Goal: Transaction & Acquisition: Obtain resource

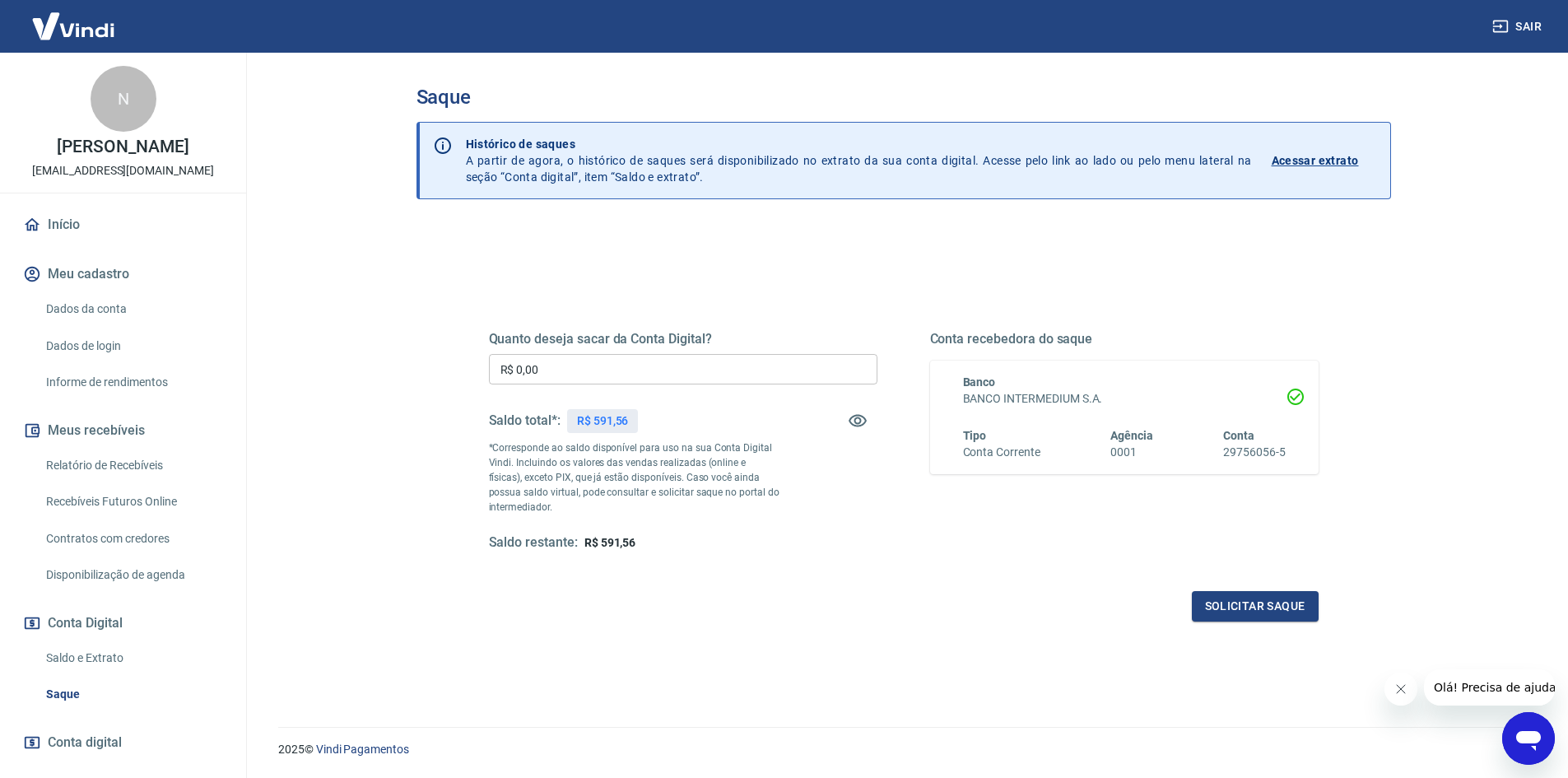
click at [754, 361] on input "R$ 0,00" at bounding box center [683, 369] width 389 height 30
type input "R$ 591,56"
click at [1282, 609] on button "Solicitar saque" at bounding box center [1254, 605] width 126 height 30
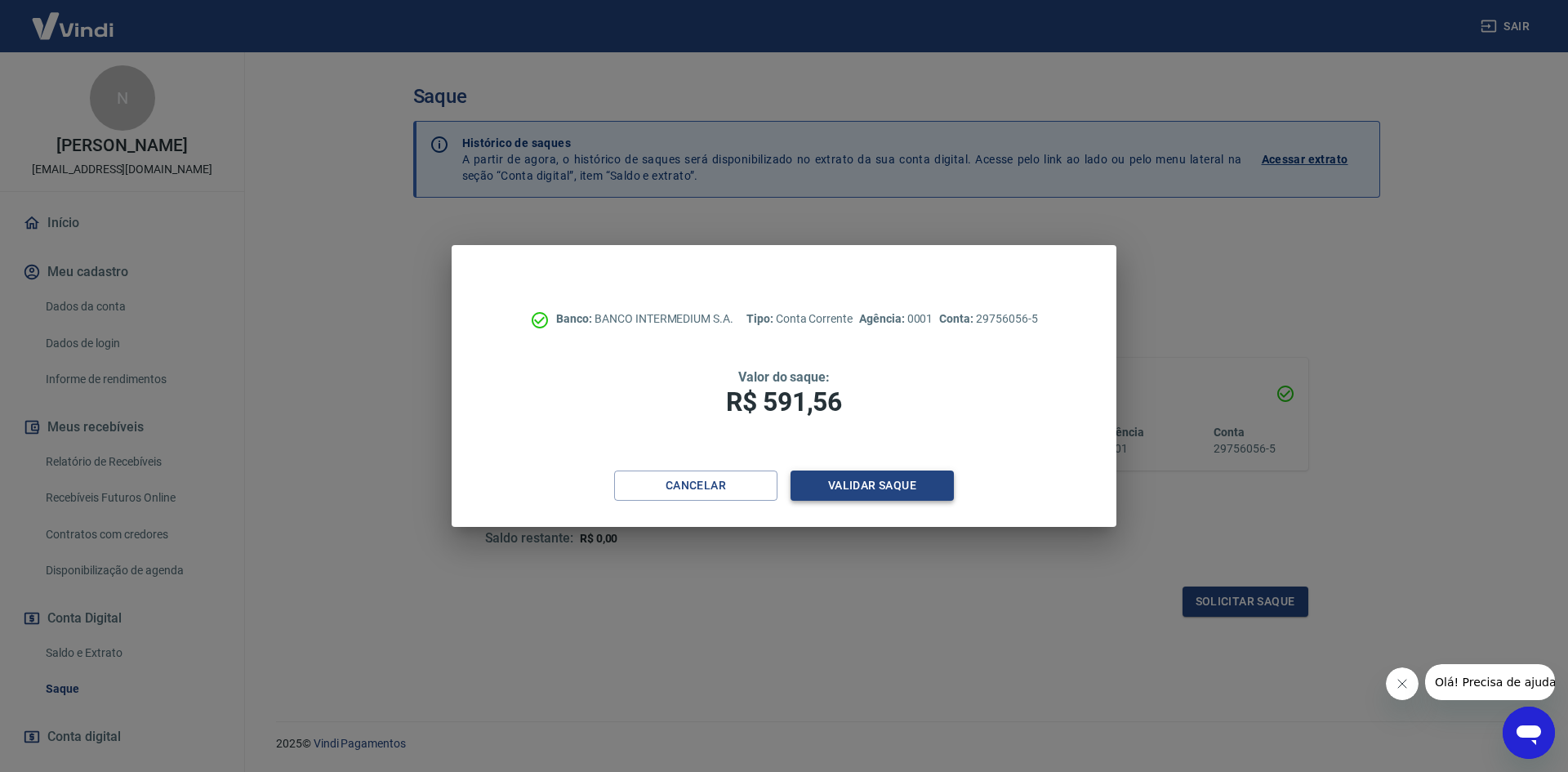
click at [808, 488] on button "Validar saque" at bounding box center [872, 485] width 163 height 30
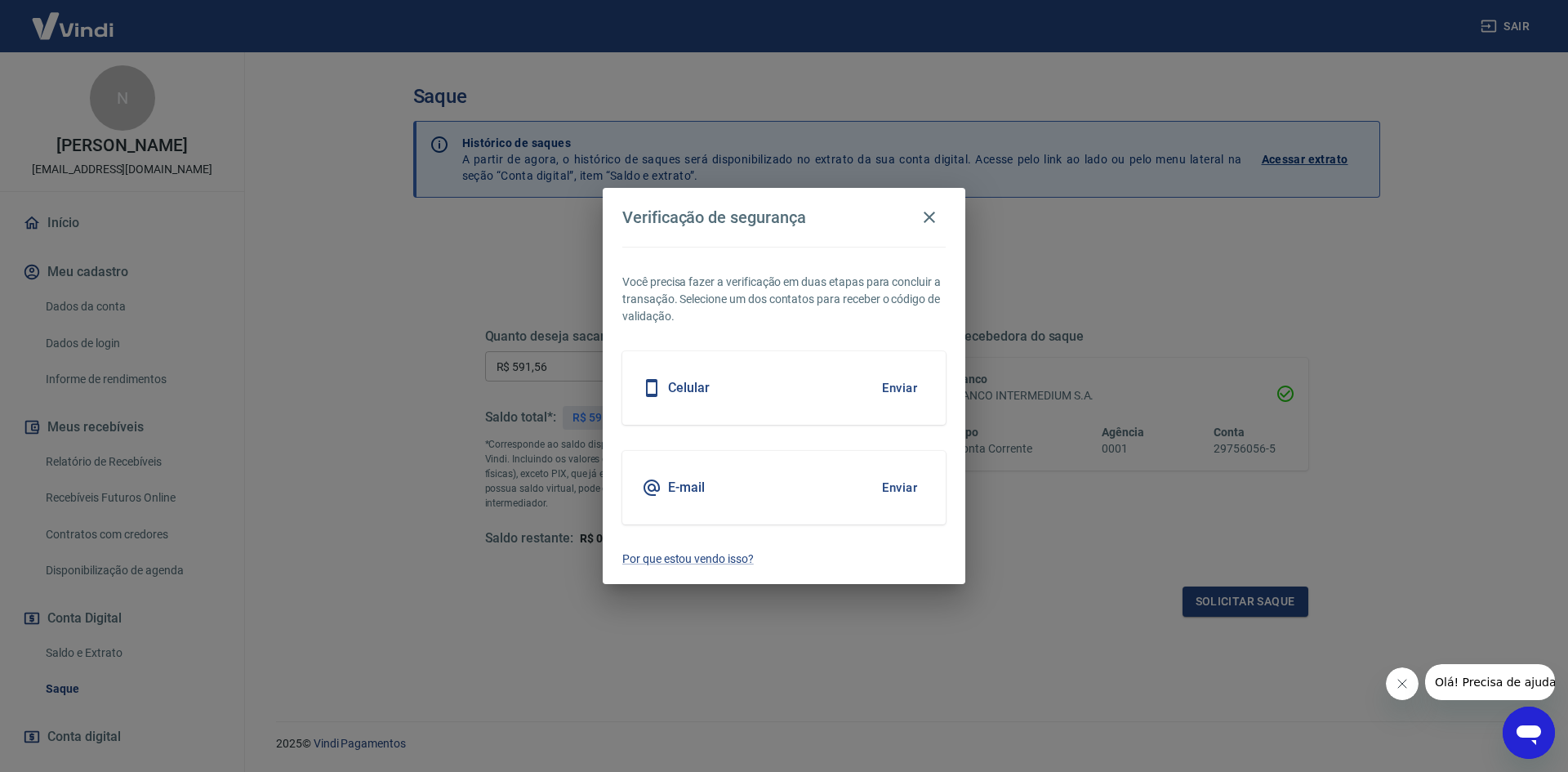
click at [899, 481] on button "Enviar" at bounding box center [900, 488] width 53 height 34
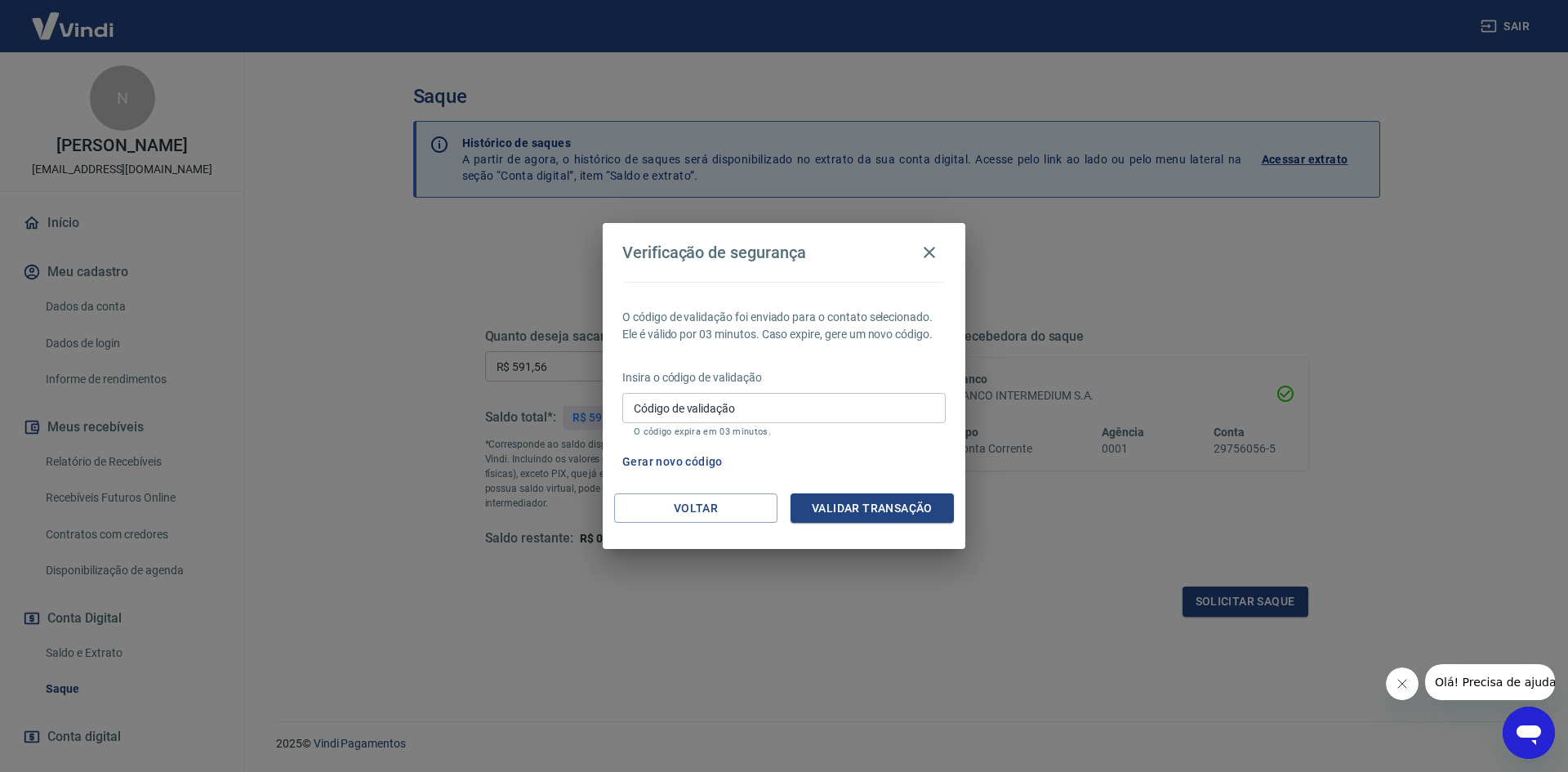
click at [855, 431] on p "O código expira em 03 minutos." at bounding box center [784, 432] width 301 height 11
click at [846, 413] on input "Código de validação" at bounding box center [784, 407] width 323 height 30
paste input "937562"
type input "937562"
click at [892, 506] on button "Validar transação" at bounding box center [872, 507] width 163 height 30
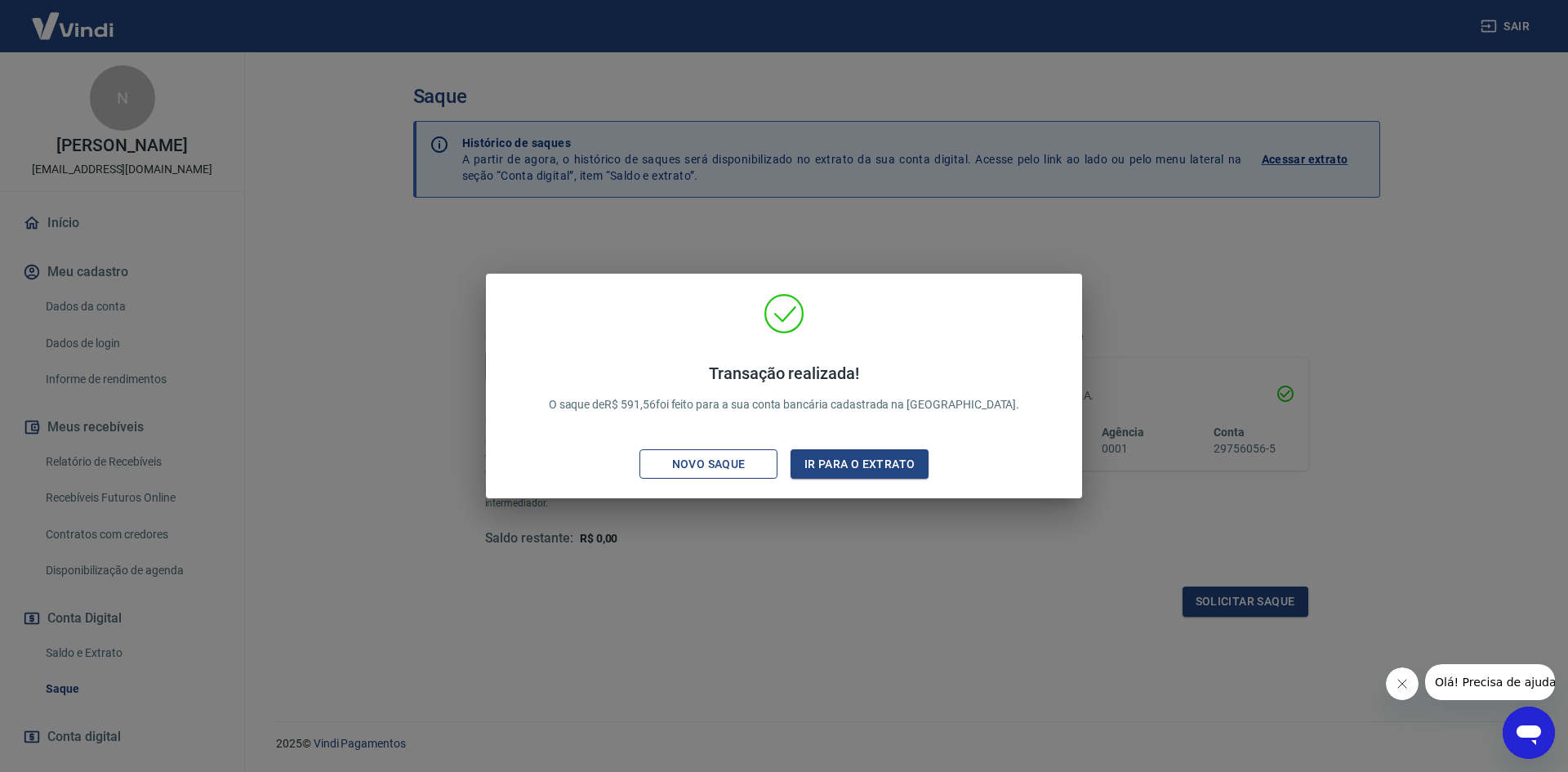
click at [743, 470] on div "Novo saque" at bounding box center [709, 464] width 113 height 21
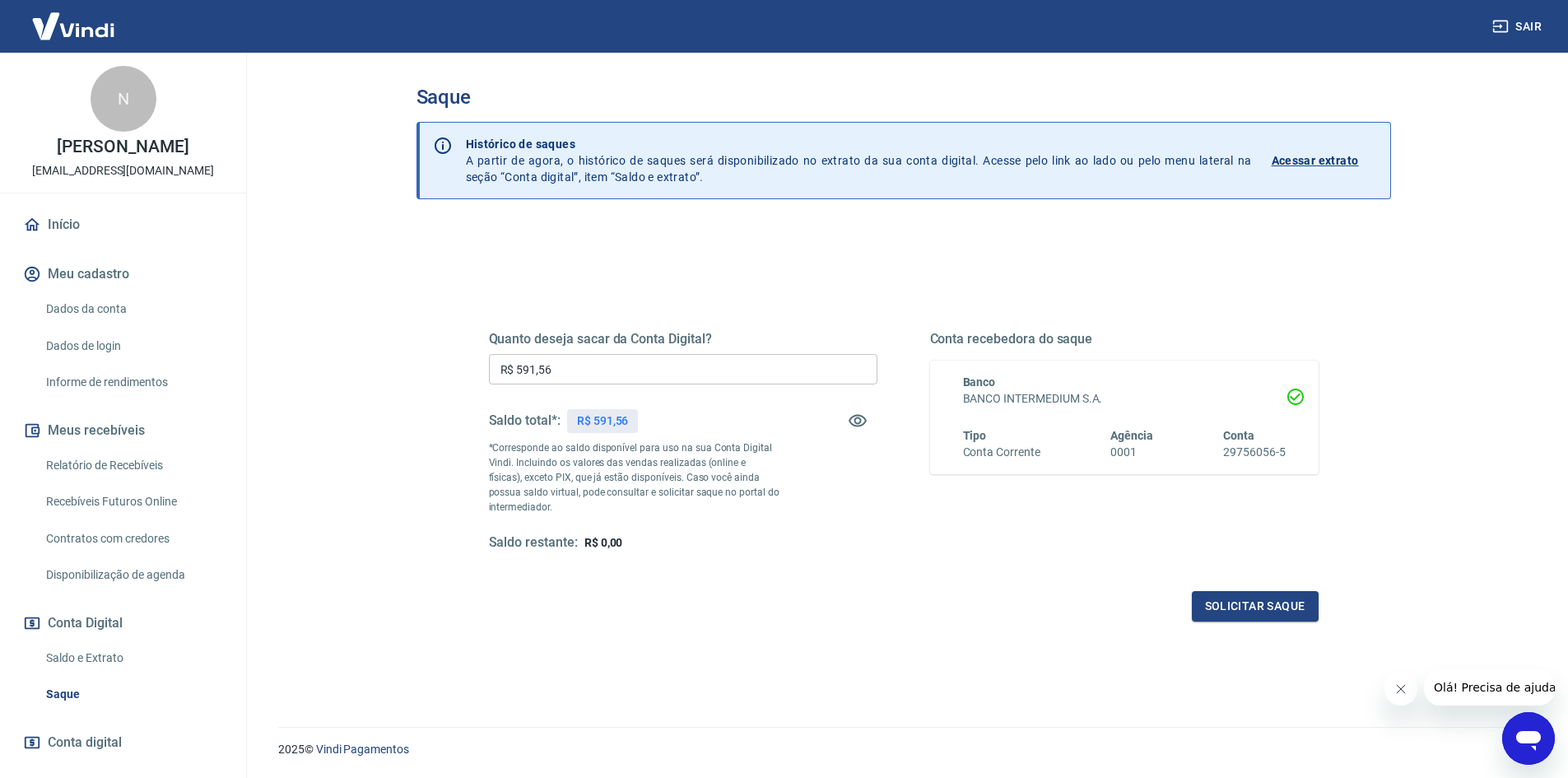
click at [679, 336] on h5 "Quanto deseja sacar da Conta Digital?" at bounding box center [683, 339] width 389 height 16
click at [716, 451] on p "*Corresponde ao saldo disponível para uso na sua Conta Digital Vindi. Incluindo…" at bounding box center [634, 477] width 291 height 74
